Goal: Task Accomplishment & Management: Manage account settings

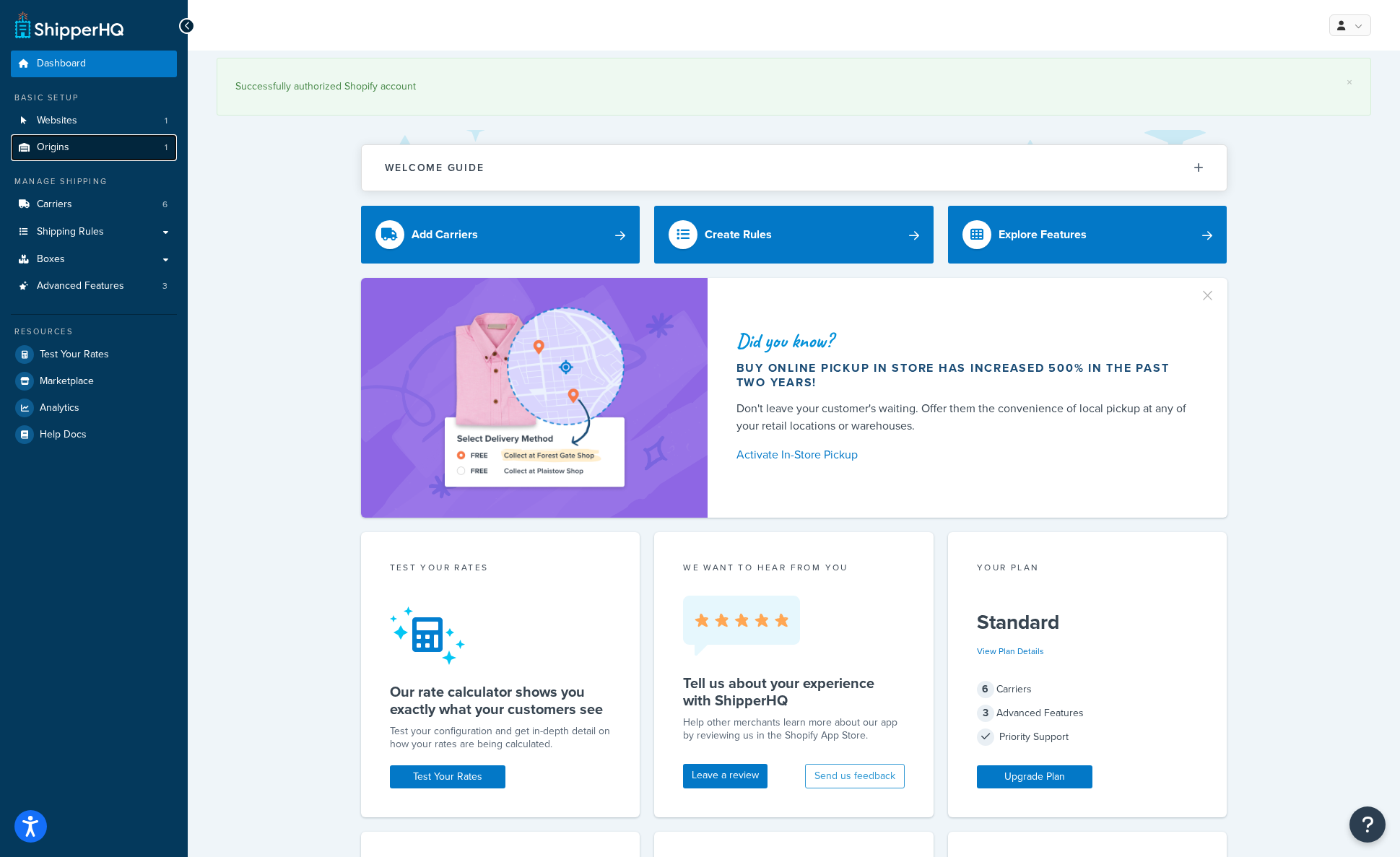
click at [30, 143] on icon at bounding box center [24, 147] width 14 height 9
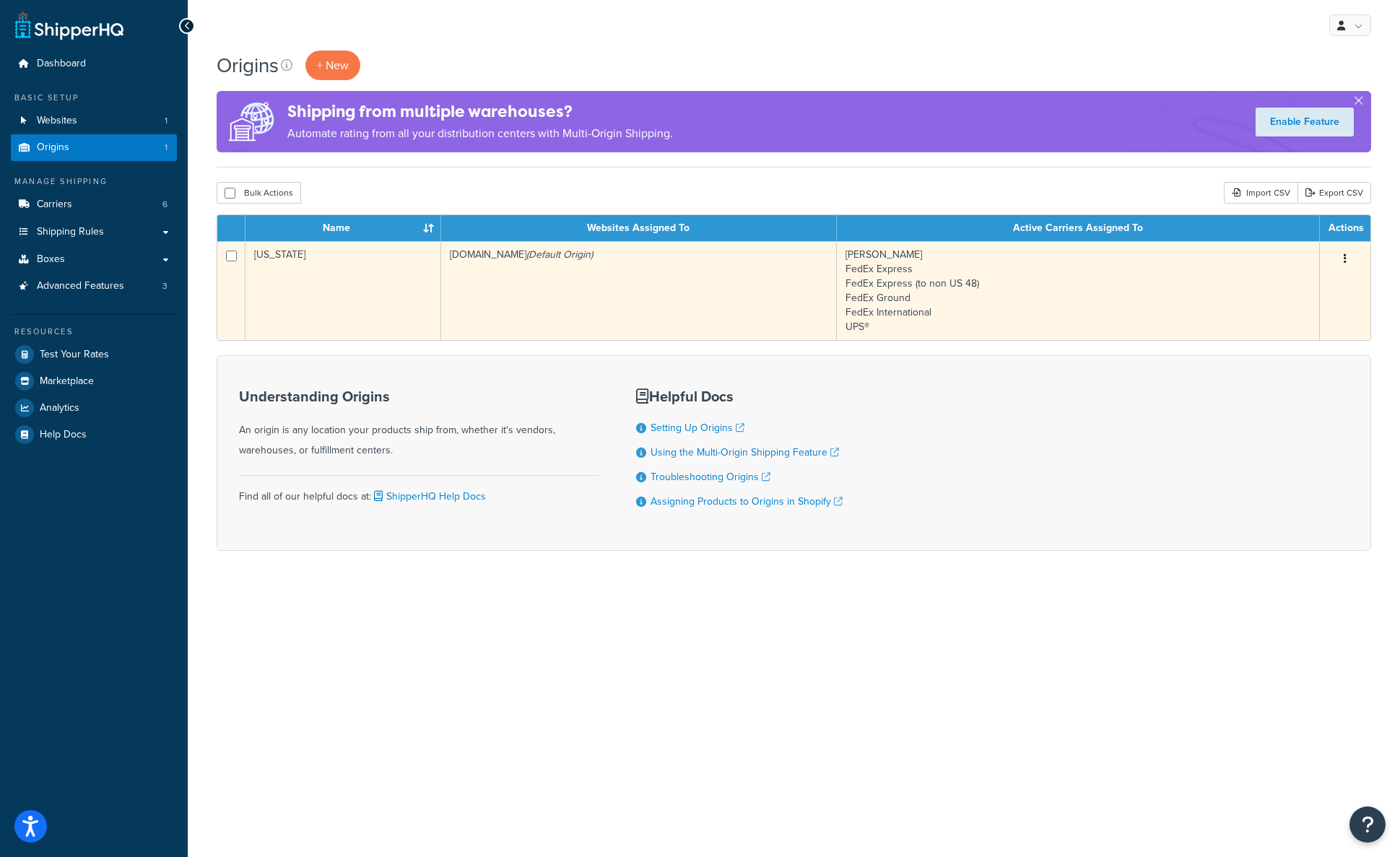
click at [312, 310] on td "[US_STATE]" at bounding box center [343, 290] width 196 height 99
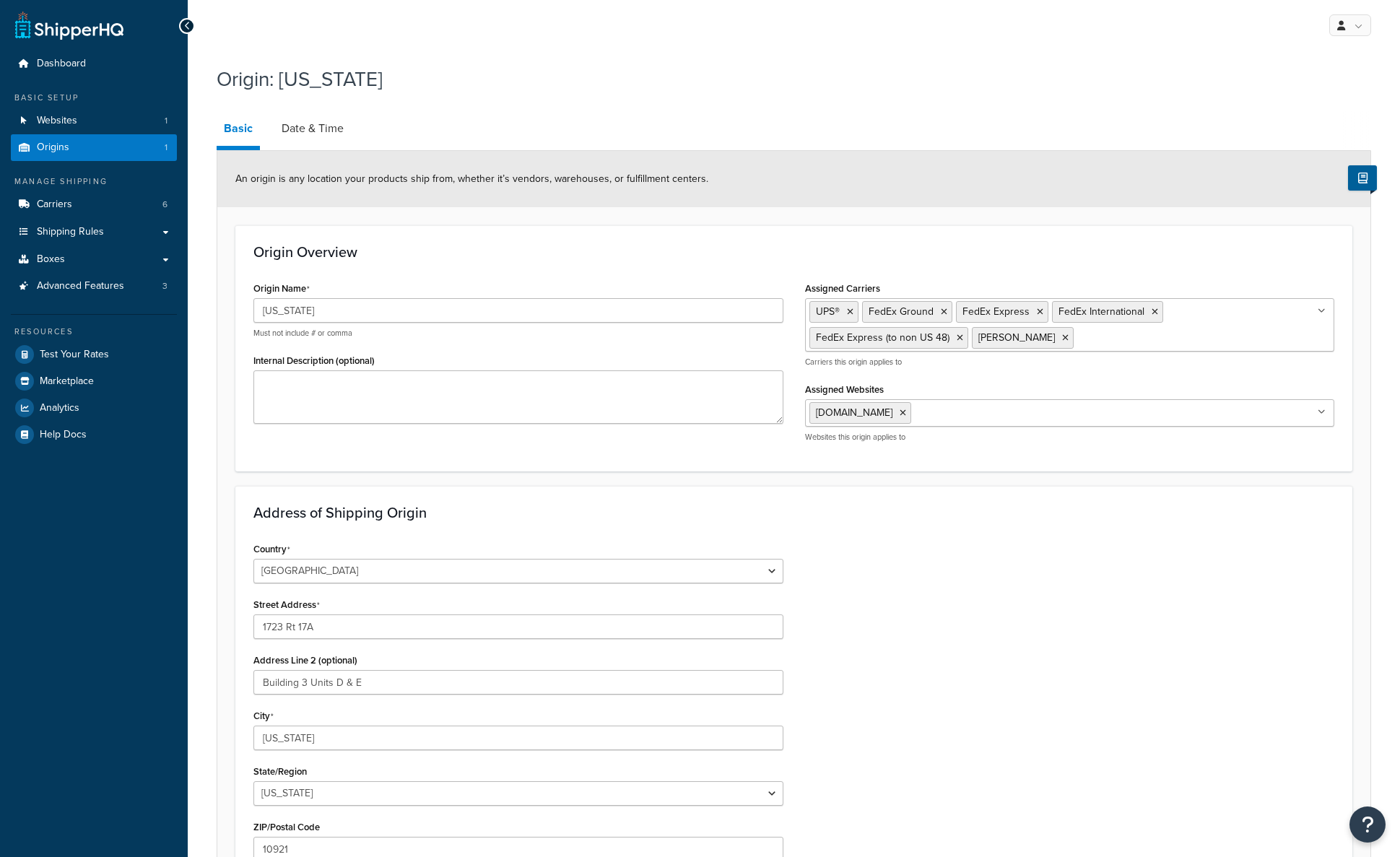
select select "32"
click at [315, 129] on link "Date & Time" at bounding box center [312, 128] width 77 height 35
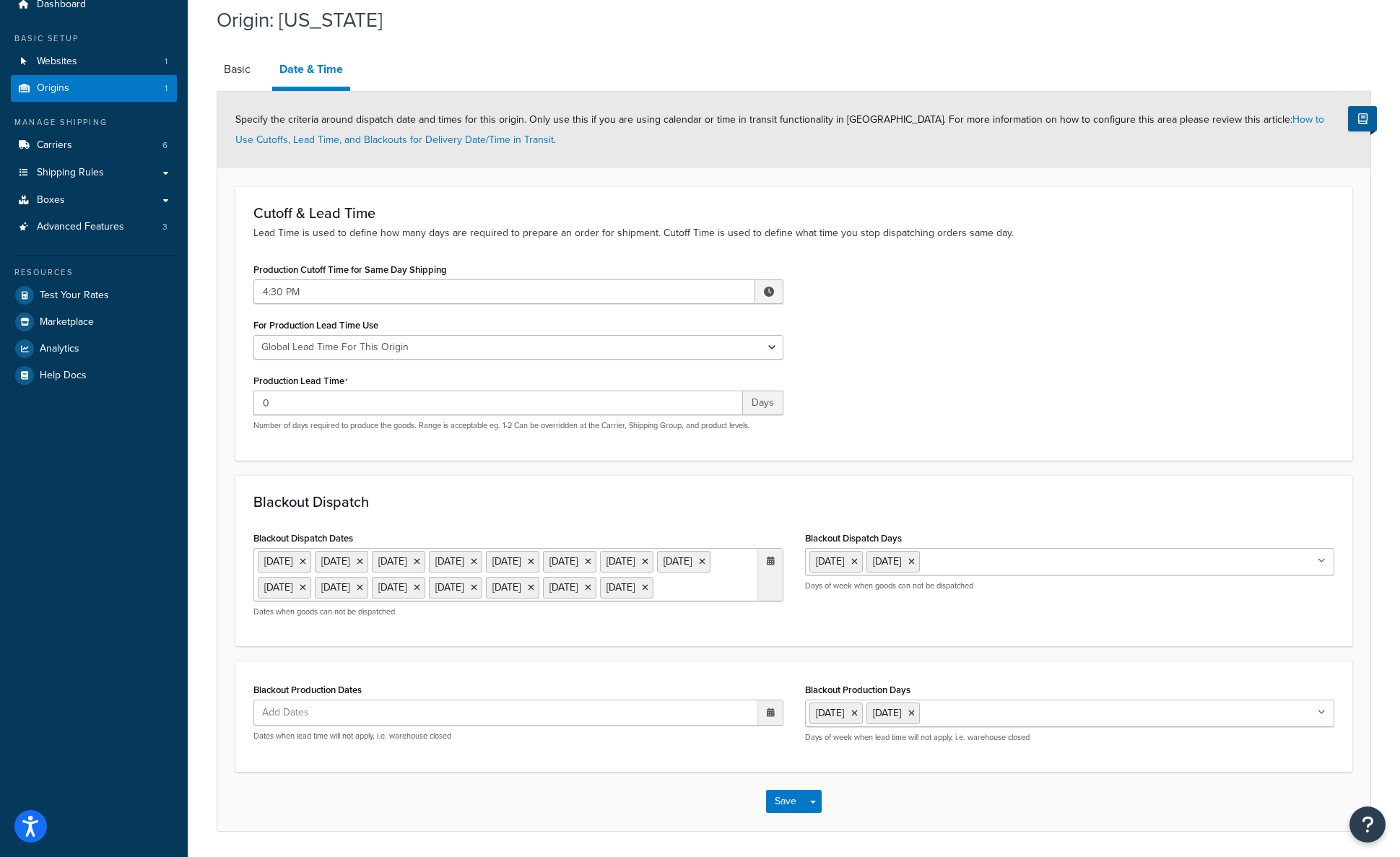
scroll to position [64, 0]
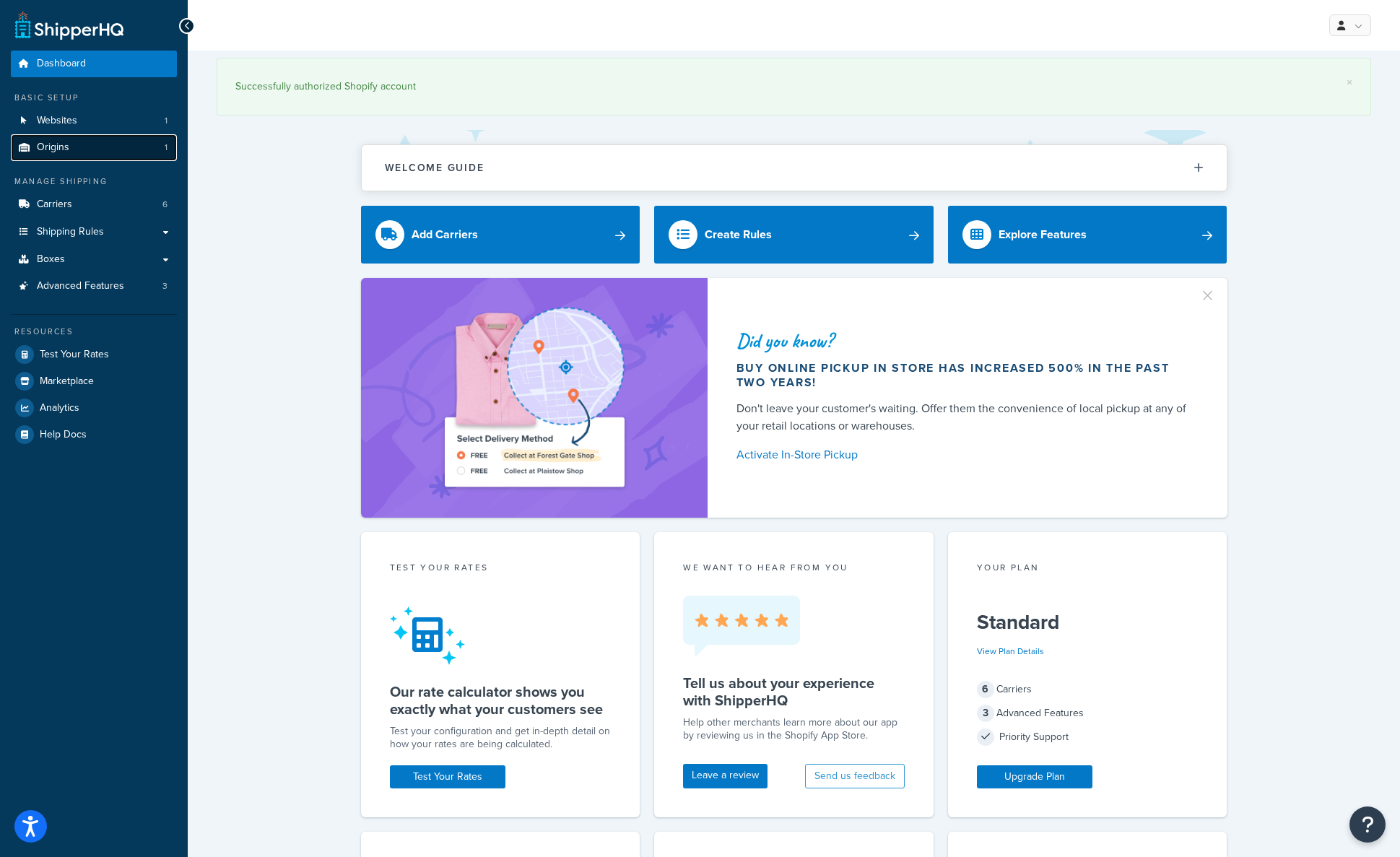
click at [27, 147] on icon at bounding box center [24, 147] width 14 height 9
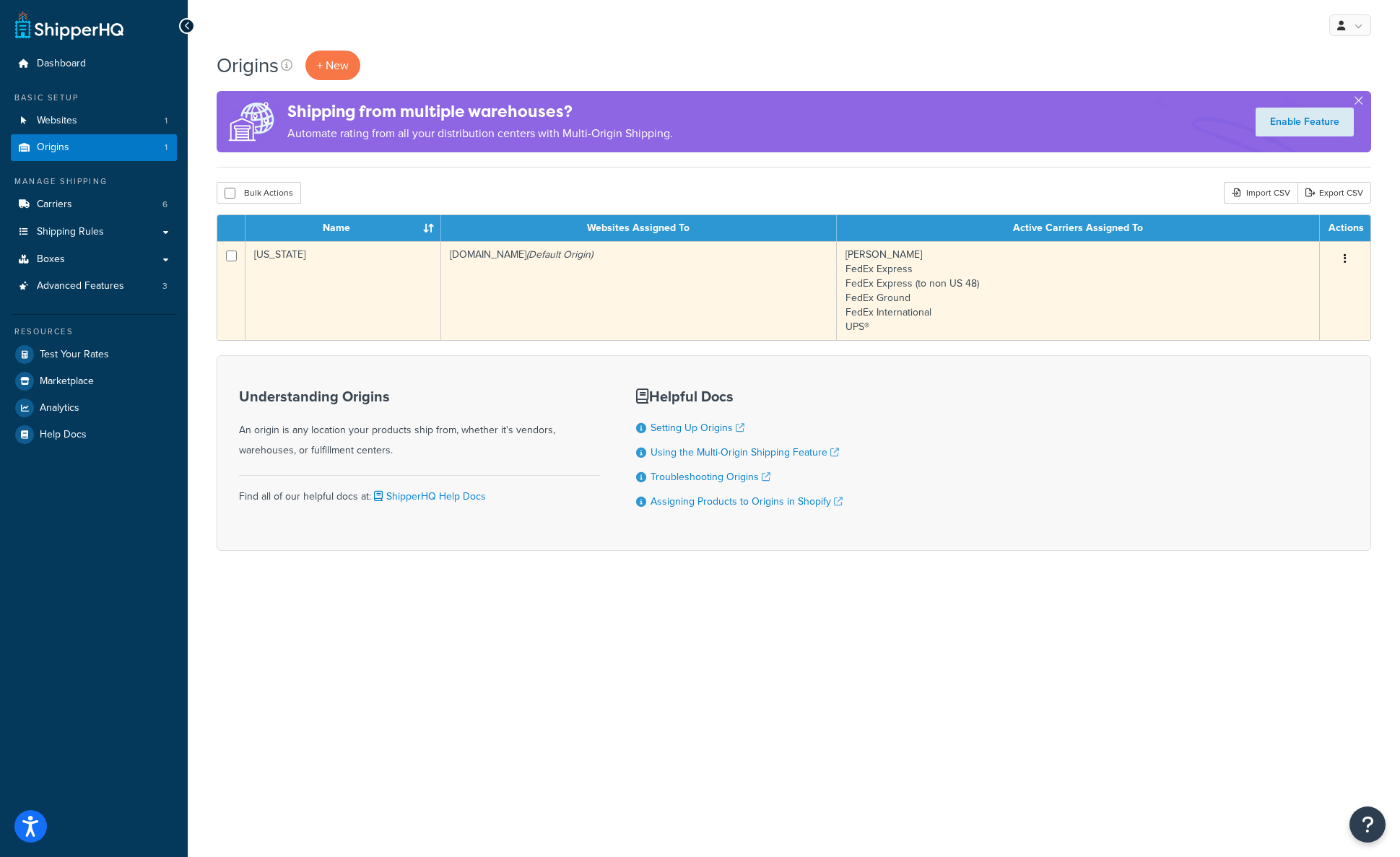
click at [378, 275] on td "[US_STATE]" at bounding box center [343, 290] width 196 height 99
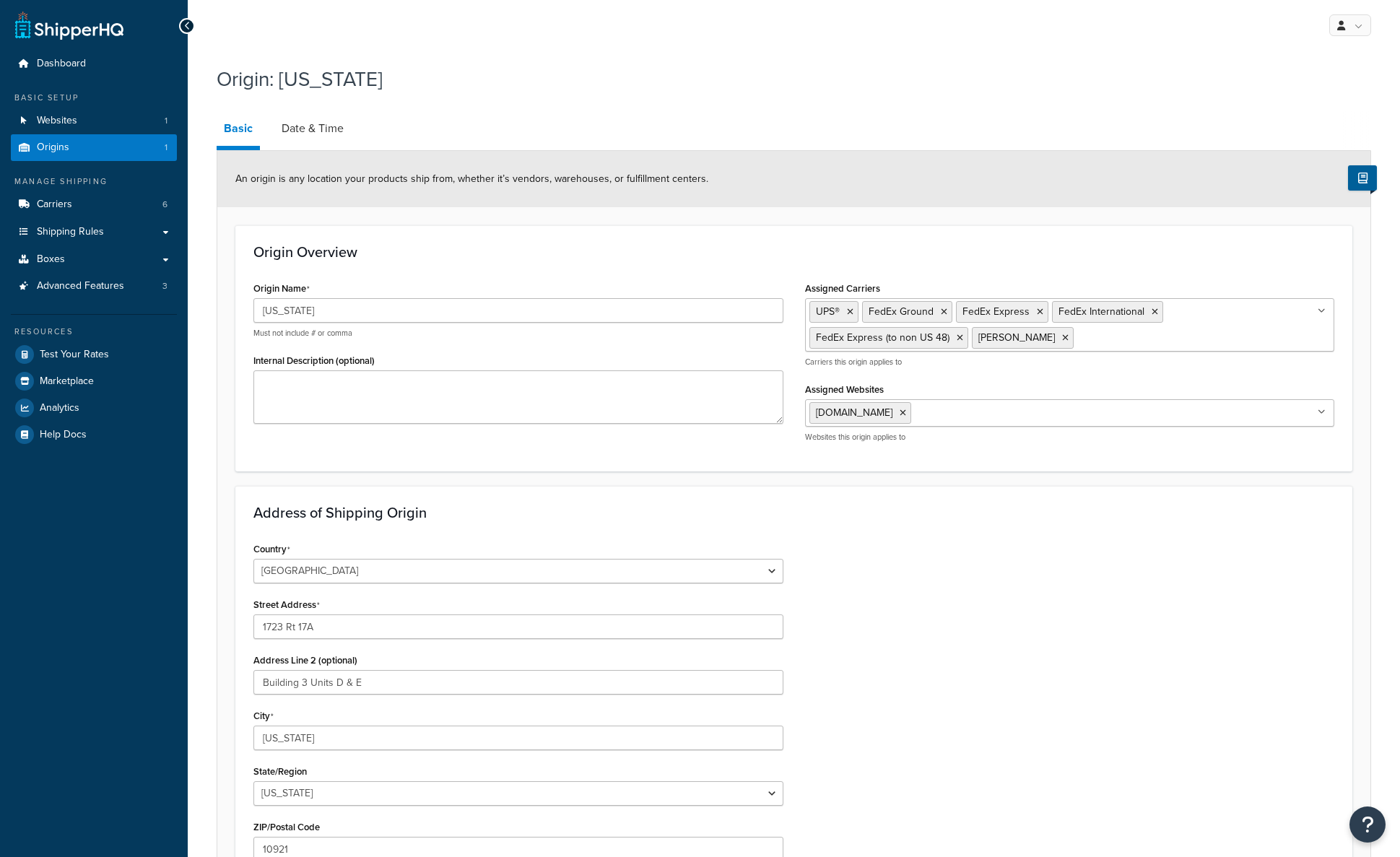
select select "32"
click at [314, 127] on link "Date & Time" at bounding box center [312, 128] width 77 height 35
